Goal: Information Seeking & Learning: Find specific fact

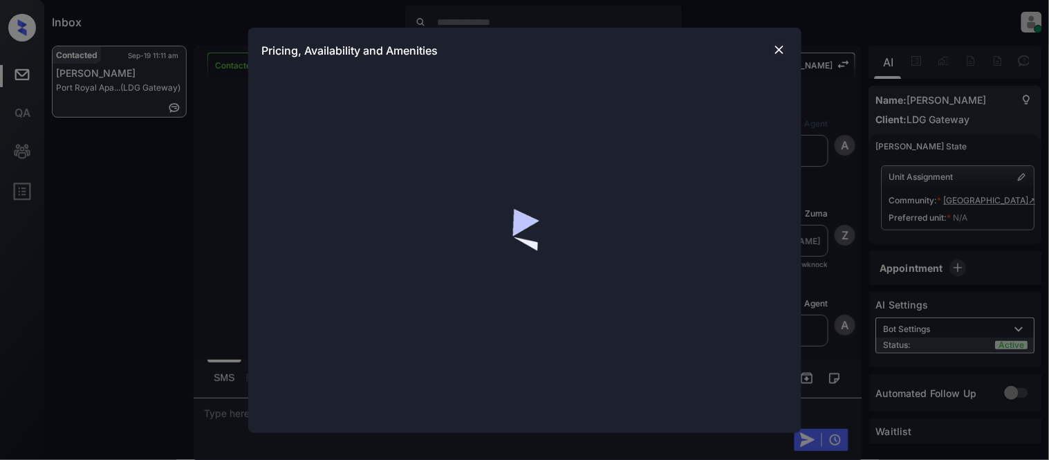
scroll to position [2357, 0]
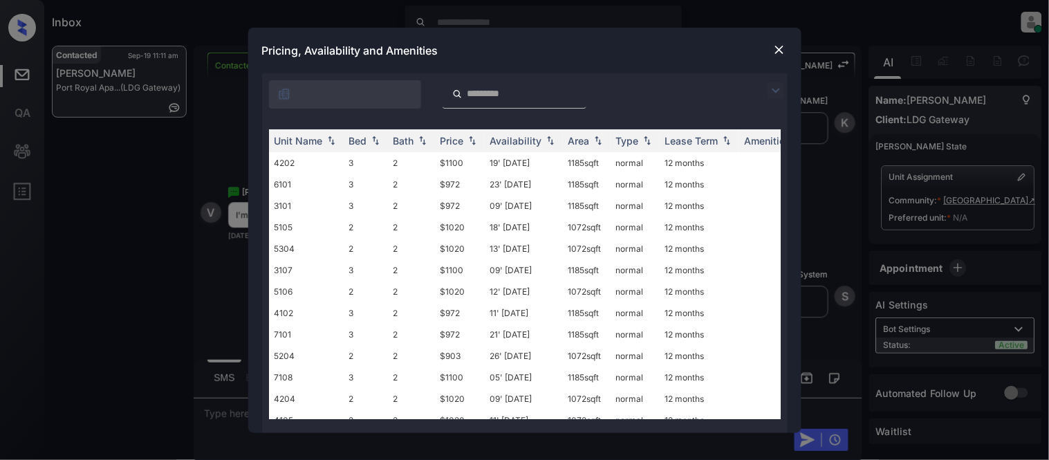
click at [775, 90] on img at bounding box center [776, 90] width 17 height 17
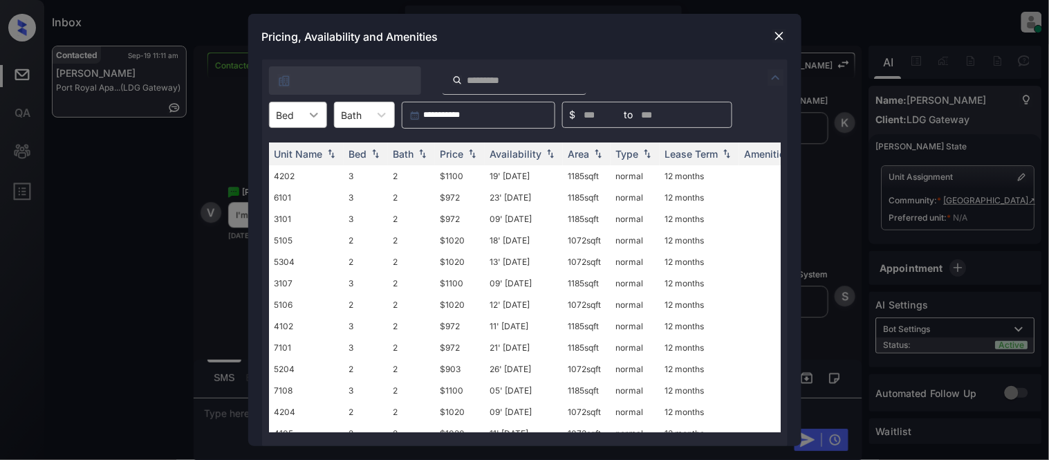
click at [311, 108] on icon at bounding box center [314, 115] width 14 height 14
click at [289, 176] on div "3" at bounding box center [298, 173] width 58 height 25
click at [460, 153] on div "Price" at bounding box center [453, 154] width 24 height 12
click at [452, 178] on td "$972" at bounding box center [460, 175] width 50 height 21
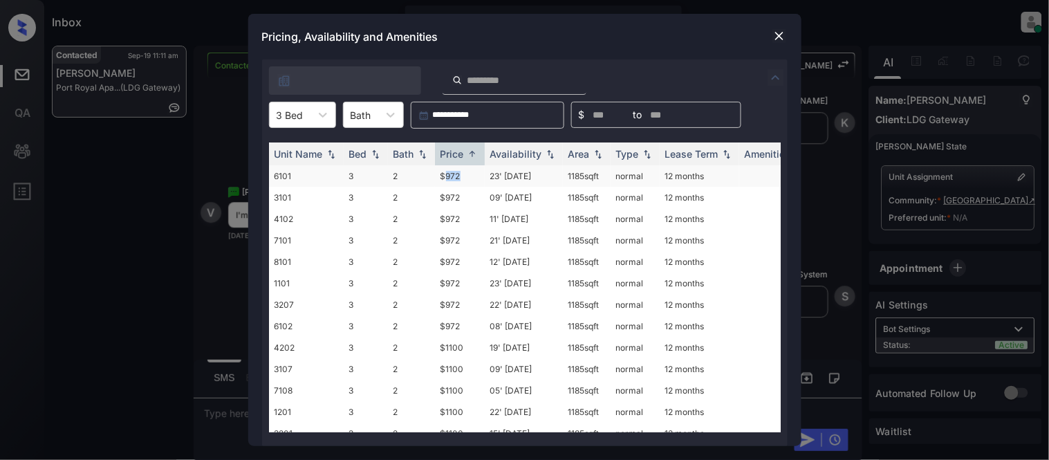
click at [452, 178] on td "$972" at bounding box center [460, 175] width 50 height 21
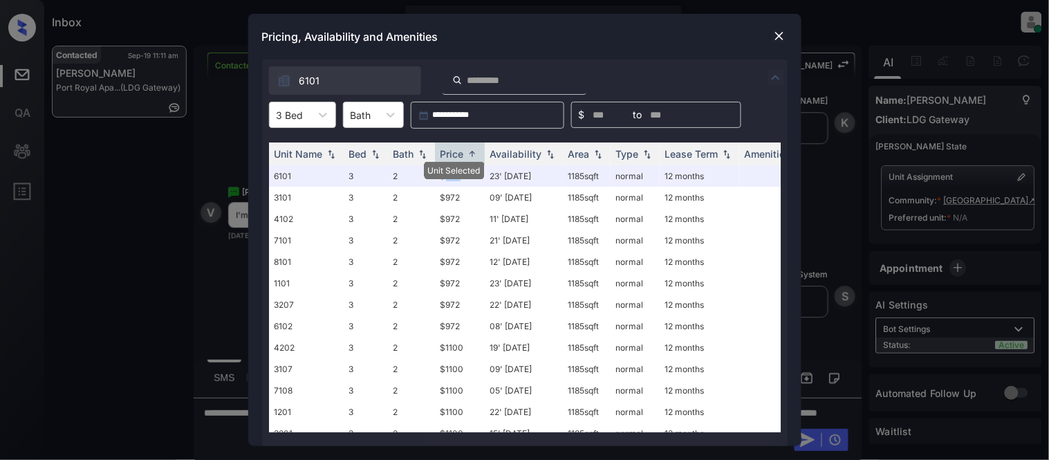
click at [777, 39] on img at bounding box center [779, 36] width 14 height 14
